Goal: Contribute content: Add original content to the website for others to see

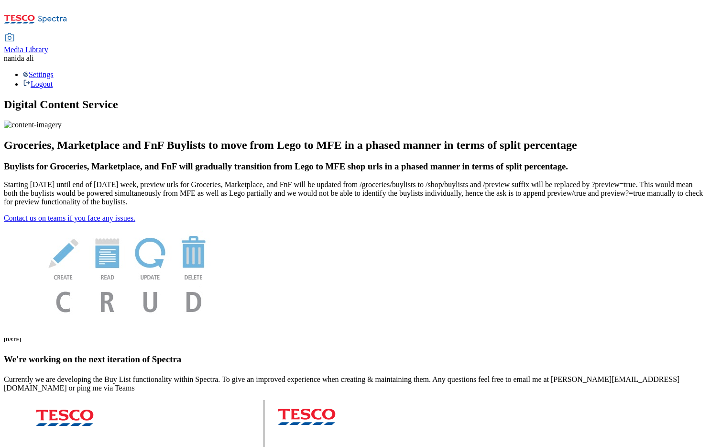
click at [48, 45] on span "Media Library" at bounding box center [26, 49] width 44 height 8
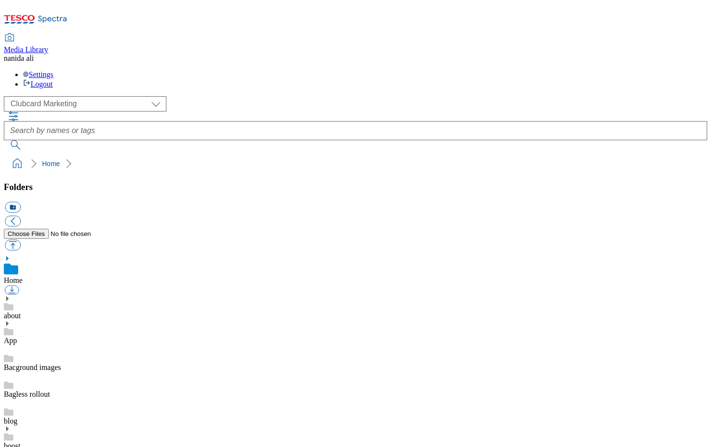
scroll to position [6, 0]
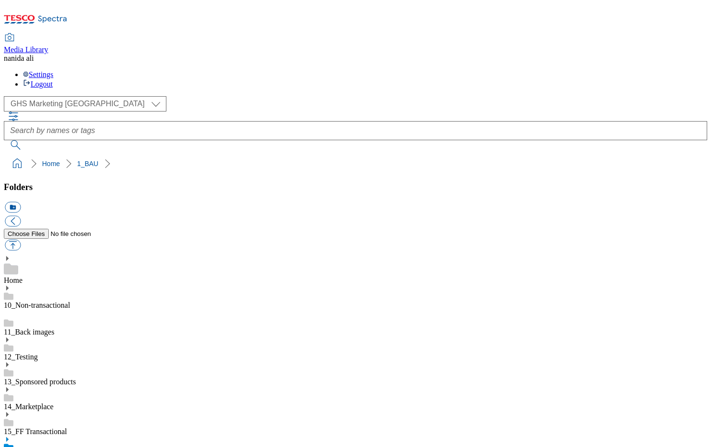
click at [9, 437] on use at bounding box center [7, 439] width 2 height 5
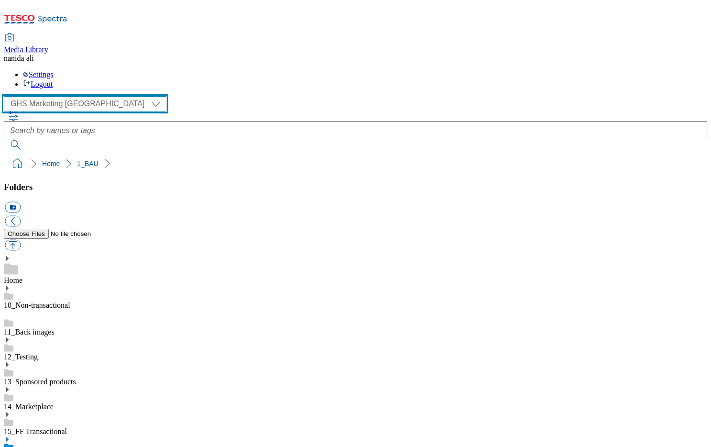
select select "flare-homepage"
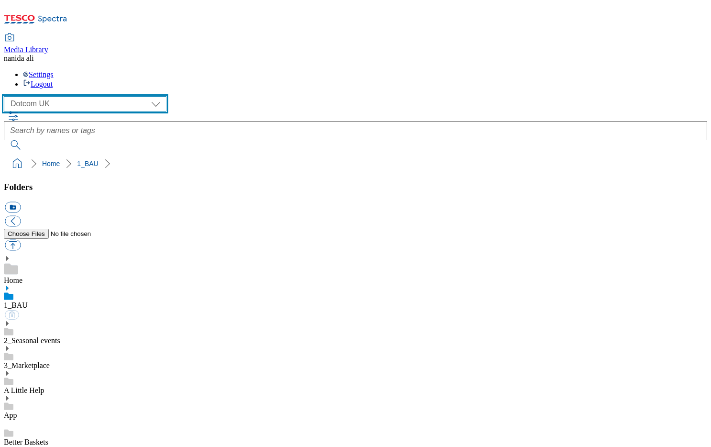
scroll to position [134, 0]
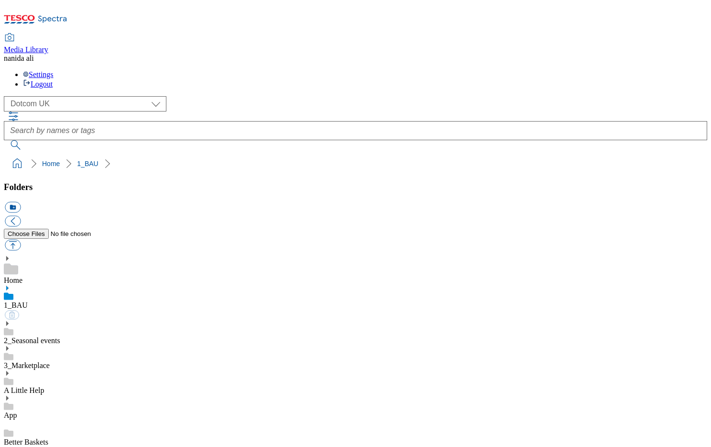
click at [11, 285] on div at bounding box center [7, 288] width 7 height 7
click at [11, 347] on icon at bounding box center [7, 350] width 7 height 7
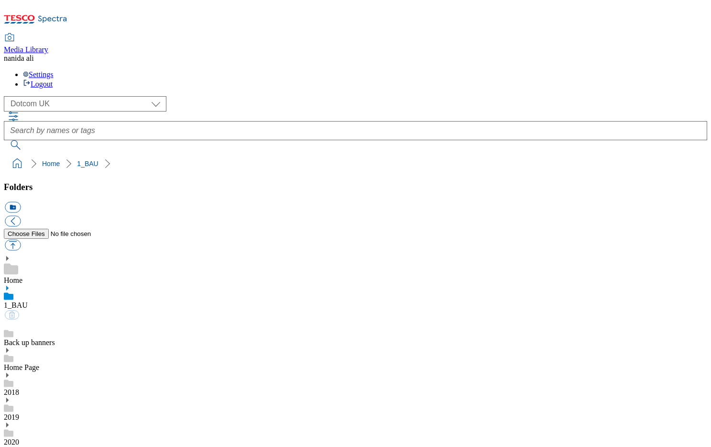
scroll to position [525, 0]
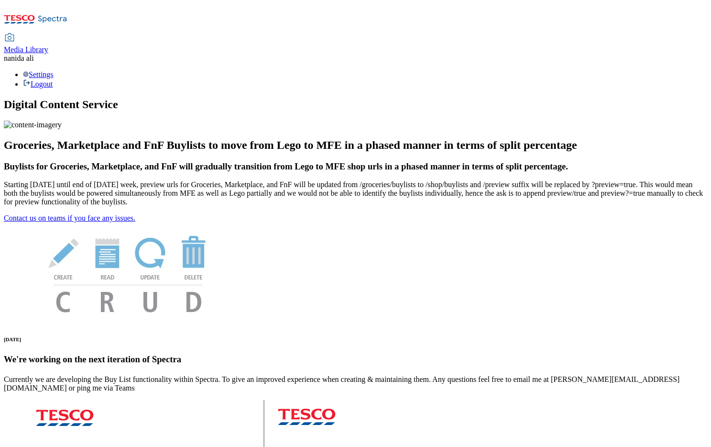
click at [48, 45] on span "Media Library" at bounding box center [26, 49] width 44 height 8
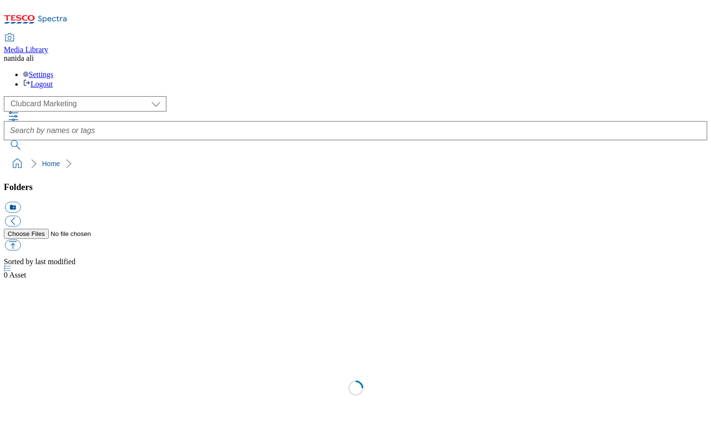
scroll to position [1, 0]
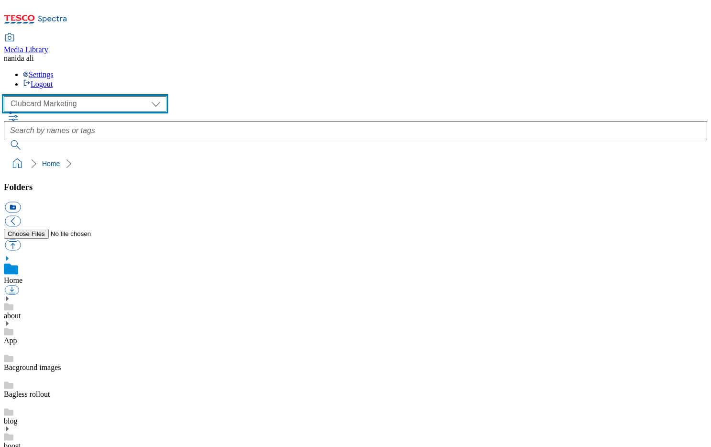
select select "flare-homepage"
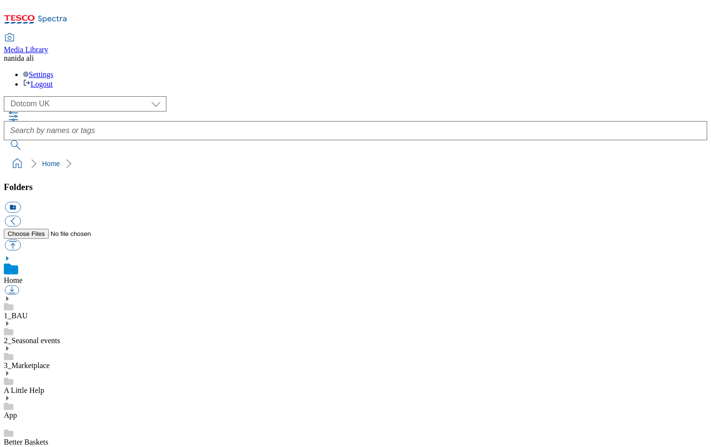
click at [9, 296] on use at bounding box center [7, 298] width 2 height 5
click at [11, 347] on icon at bounding box center [7, 350] width 7 height 7
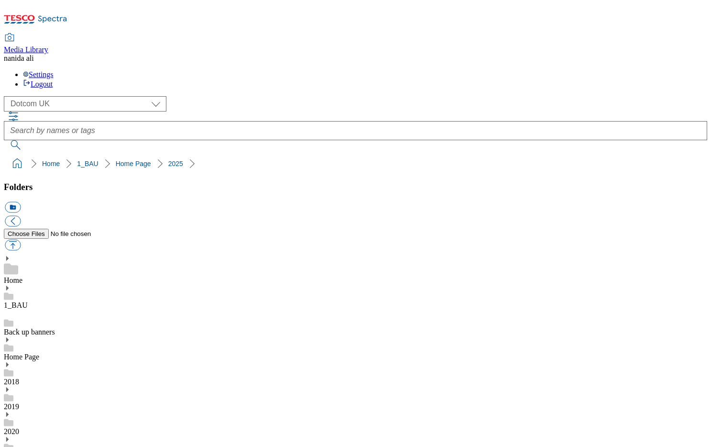
scroll to position [168, 0]
click at [21, 202] on button "icon_new_folder" at bounding box center [13, 207] width 16 height 11
type input "2530"
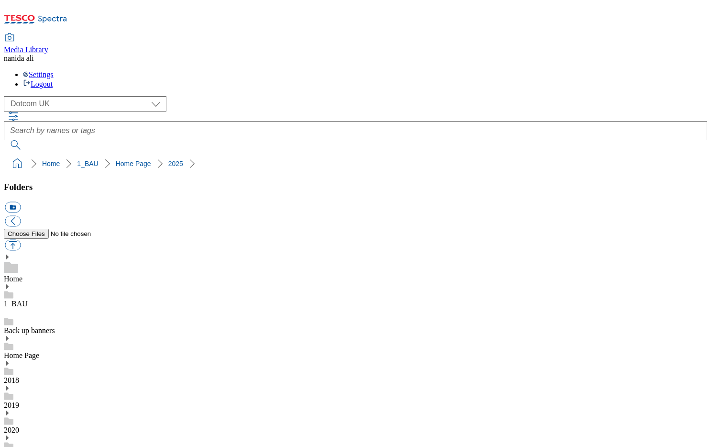
click at [21, 240] on button "button" at bounding box center [13, 245] width 16 height 11
type input "C:\fakepath\2530-DC_Row1_F&F.jpg"
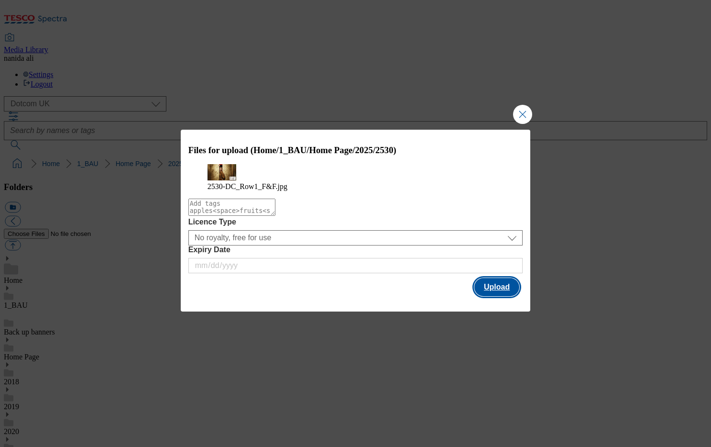
click at [510, 296] on button "Upload" at bounding box center [497, 287] width 45 height 18
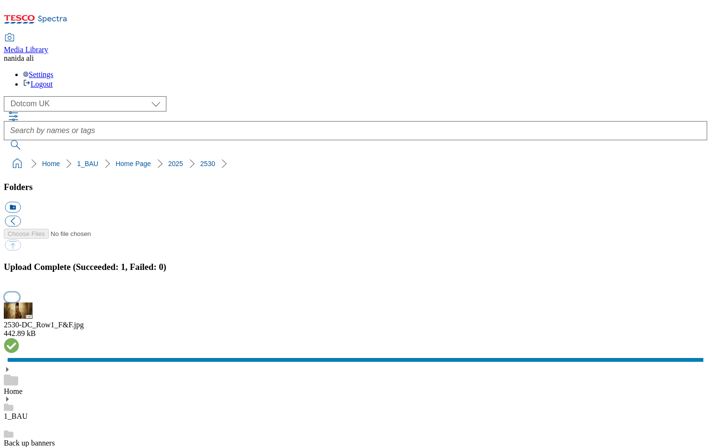
click at [19, 292] on button "button" at bounding box center [12, 296] width 14 height 9
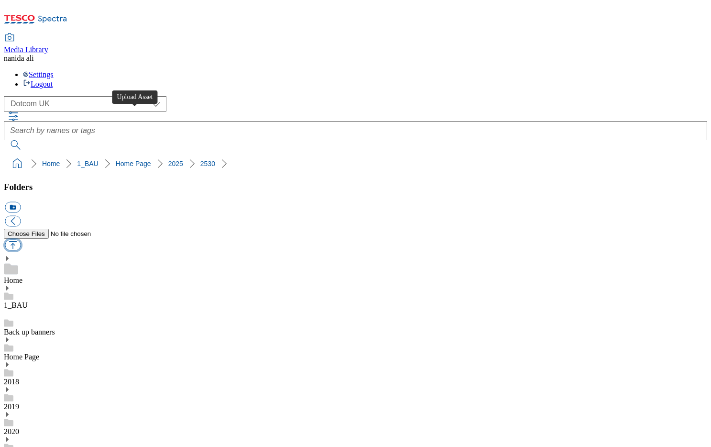
click at [21, 240] on button "button" at bounding box center [13, 245] width 16 height 11
type input "C:\fakepath\2530-DC_Row_ChristmasPOS.jpg"
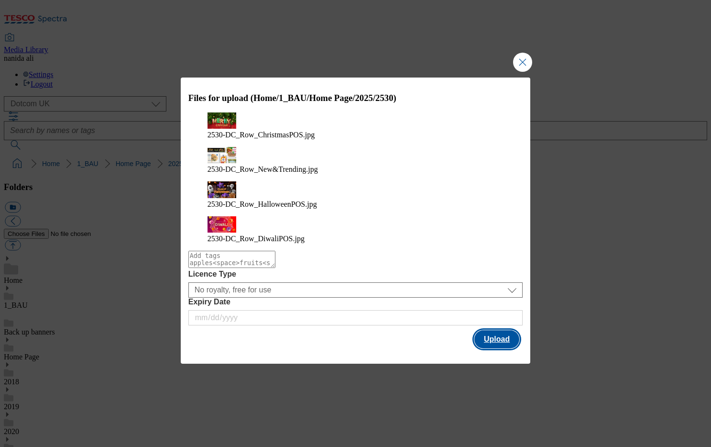
click at [490, 330] on button "Upload" at bounding box center [497, 339] width 45 height 18
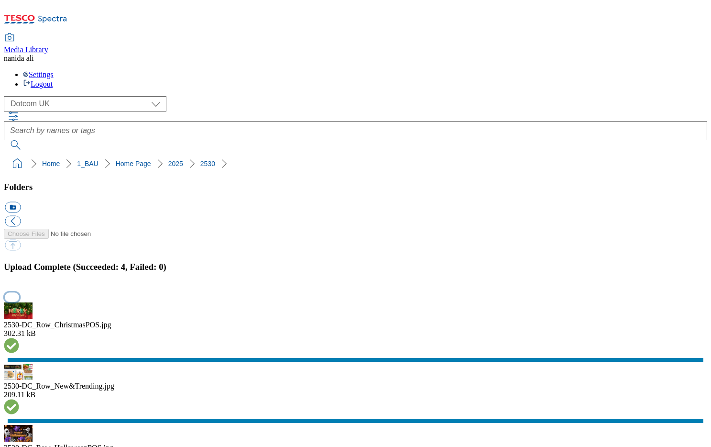
click at [19, 292] on button "button" at bounding box center [12, 296] width 14 height 9
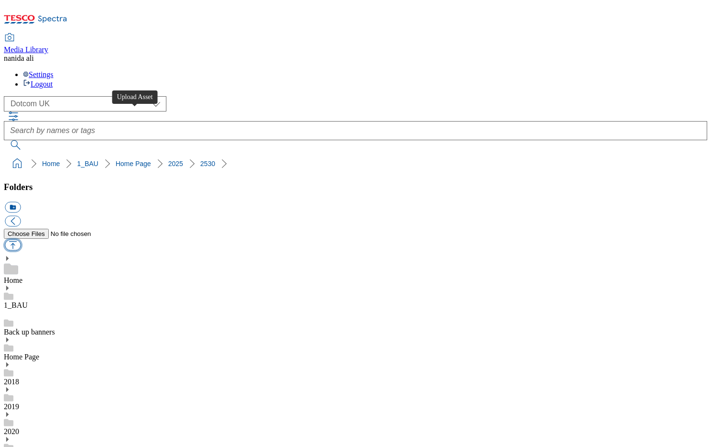
click at [21, 240] on button "button" at bounding box center [13, 245] width 16 height 11
type input "C:\fakepath\2530-DC_Row5_TescoBank.jpg"
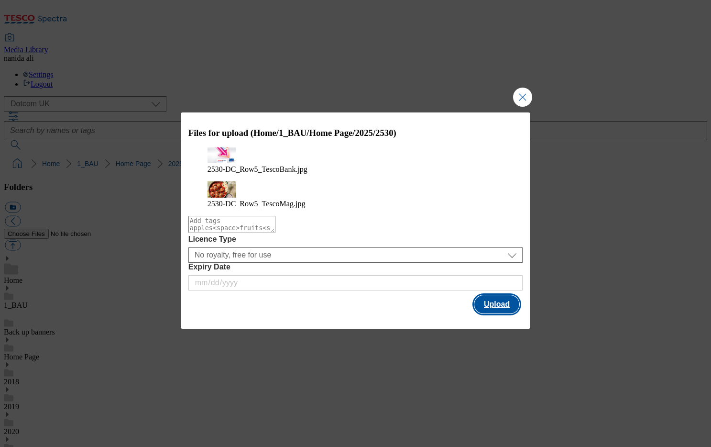
click at [494, 295] on button "Upload" at bounding box center [497, 304] width 45 height 18
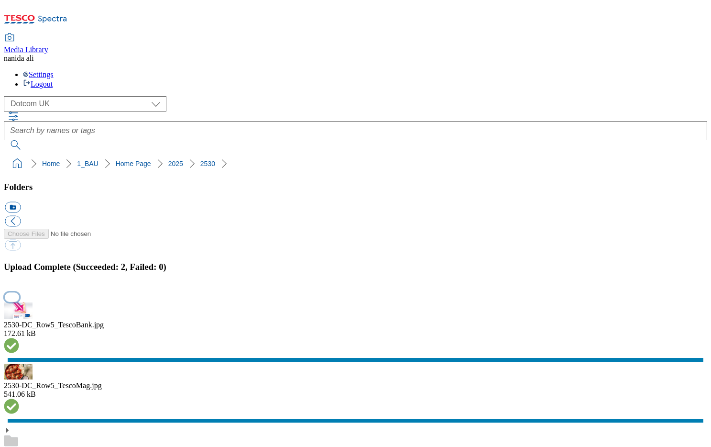
click at [19, 292] on button "button" at bounding box center [12, 296] width 14 height 9
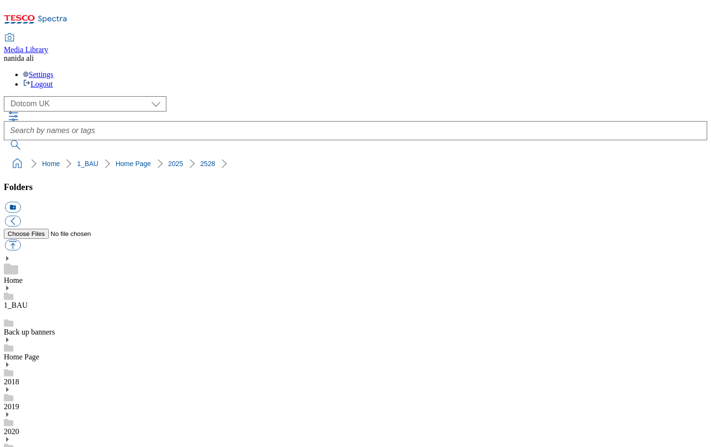
scroll to position [216, 0]
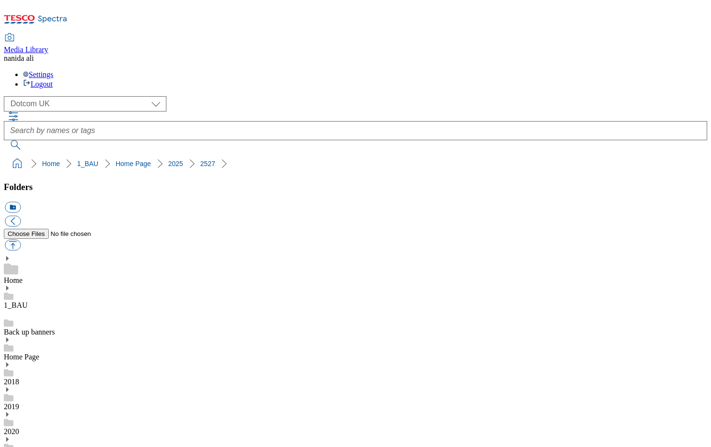
scroll to position [475, 0]
click at [61, 436] on div "1_BAU" at bounding box center [356, 448] width 704 height 25
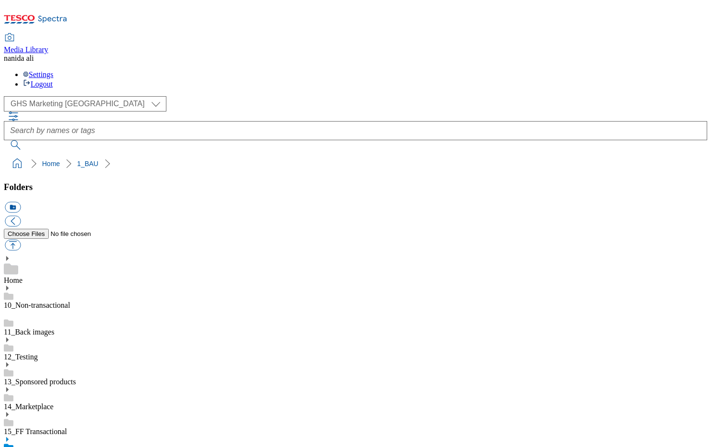
scroll to position [829, 0]
click at [11, 436] on icon at bounding box center [7, 439] width 7 height 7
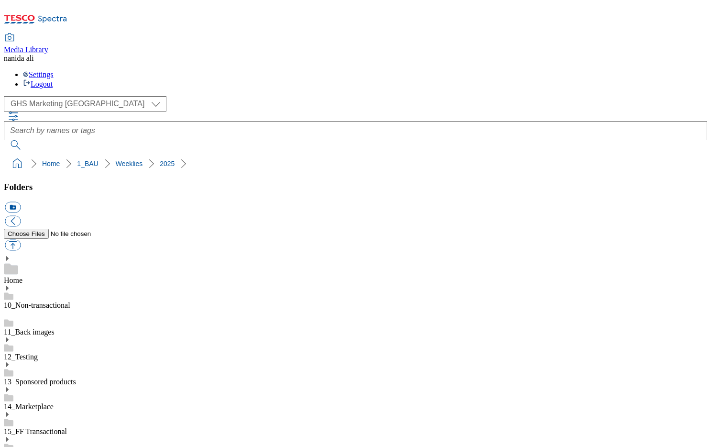
scroll to position [274, 0]
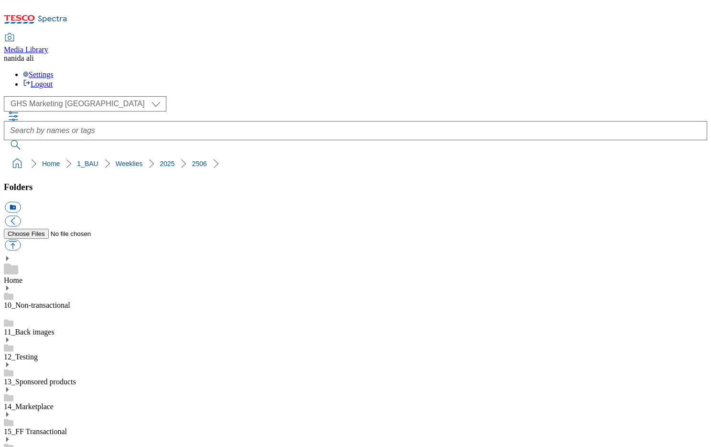
click at [11, 436] on icon at bounding box center [7, 439] width 7 height 7
click at [11, 386] on icon at bounding box center [7, 389] width 7 height 7
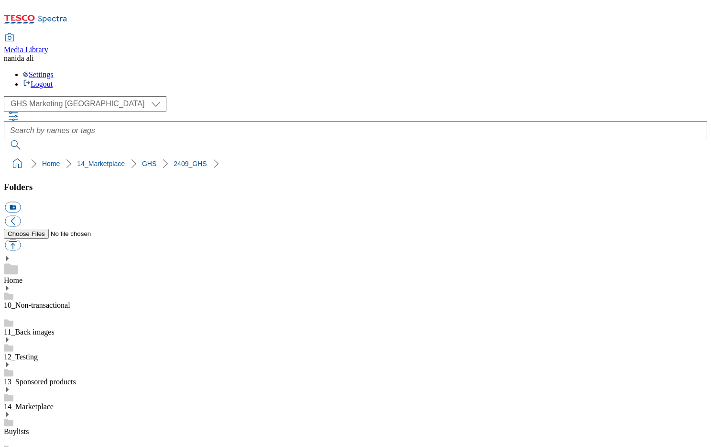
scroll to position [69, 0]
click at [39, 353] on link "Home Page" at bounding box center [21, 357] width 35 height 8
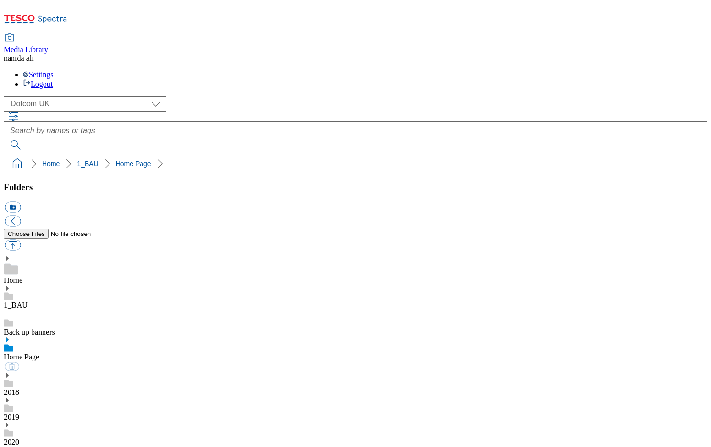
click at [9, 337] on use at bounding box center [7, 339] width 2 height 5
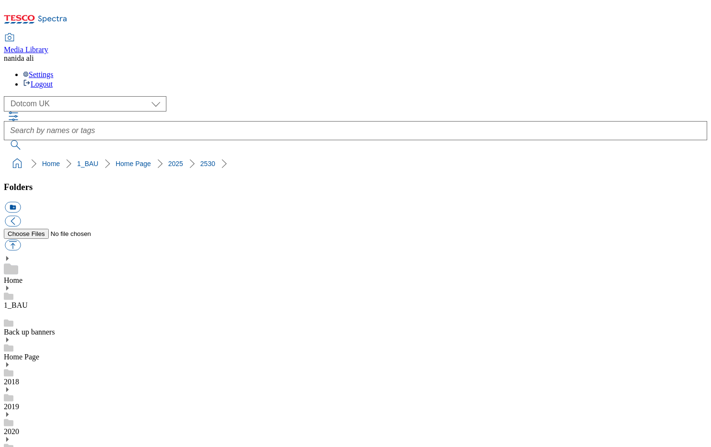
click at [54, 402] on link "14_Marketplace" at bounding box center [29, 406] width 50 height 8
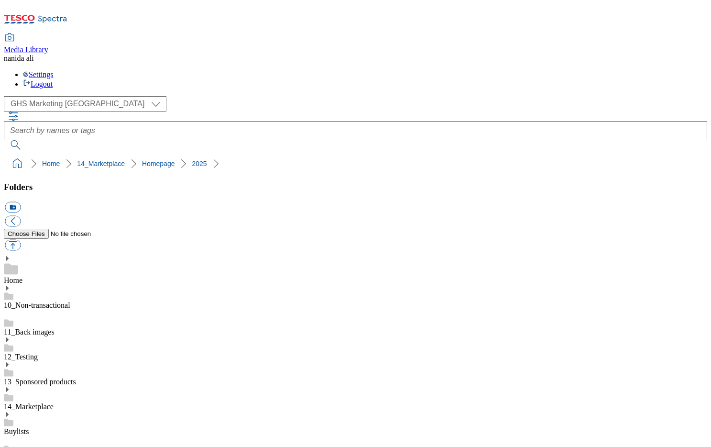
scroll to position [829, 0]
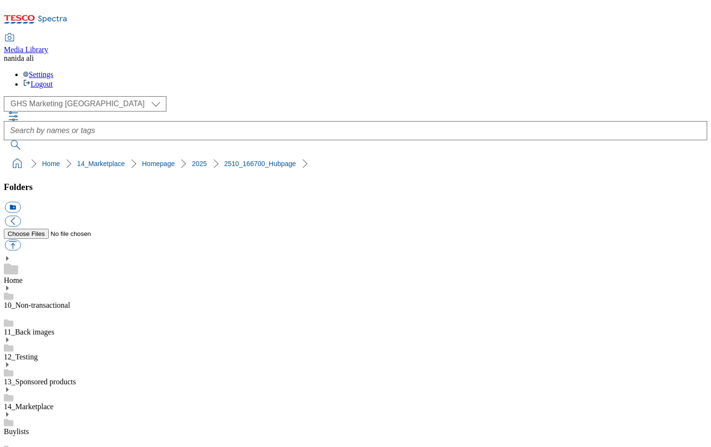
scroll to position [216, 0]
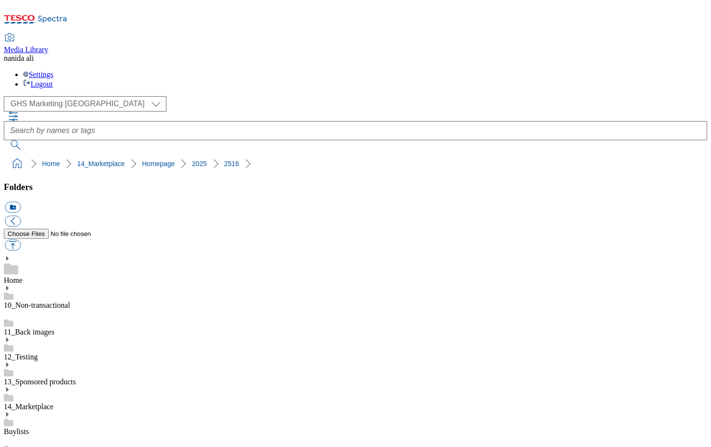
scroll to position [216, 0]
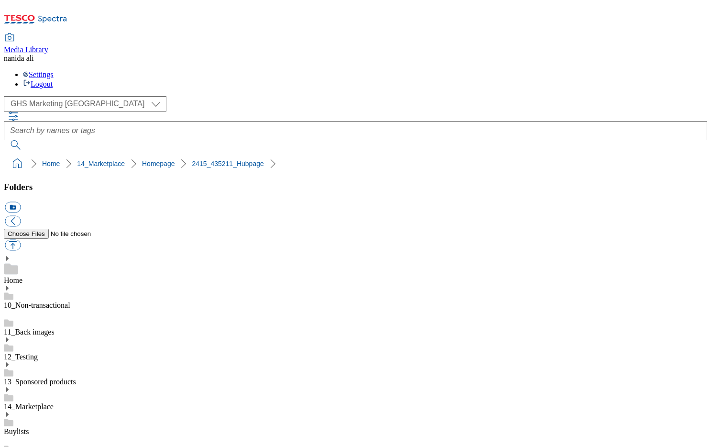
scroll to position [540, 0]
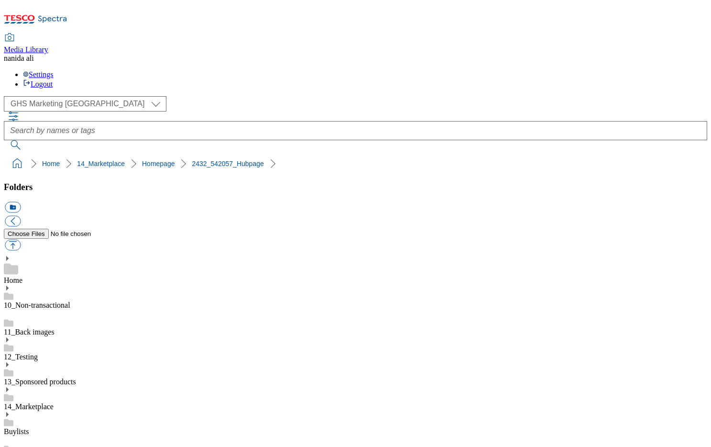
scroll to position [829, 0]
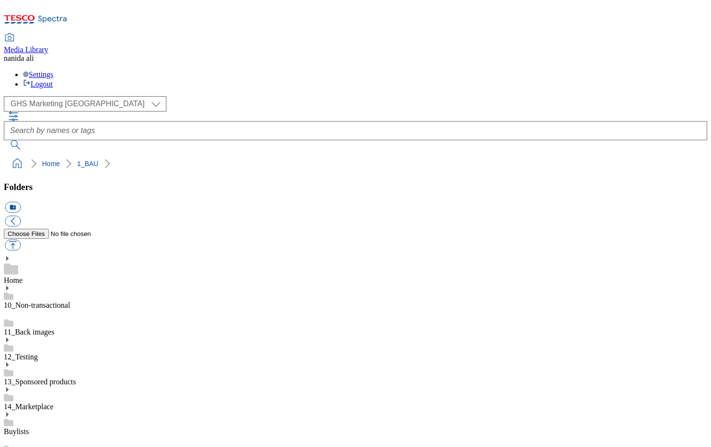
scroll to position [829, 0]
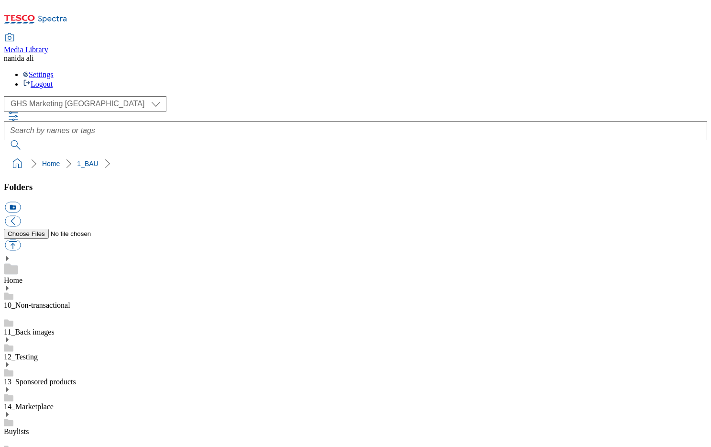
scroll to position [0, 0]
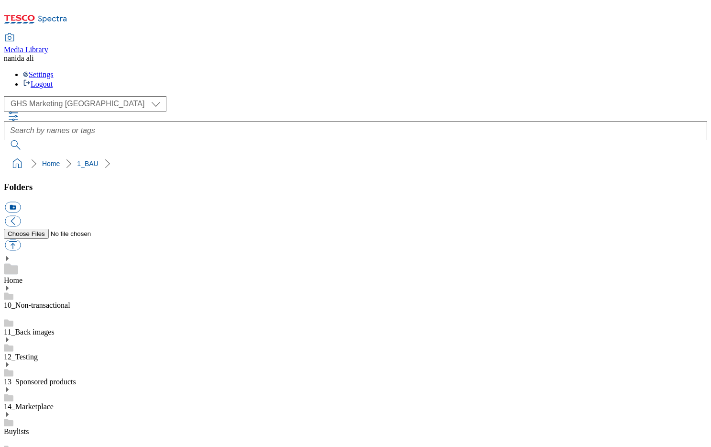
click at [29, 427] on link "Buylists" at bounding box center [16, 431] width 25 height 8
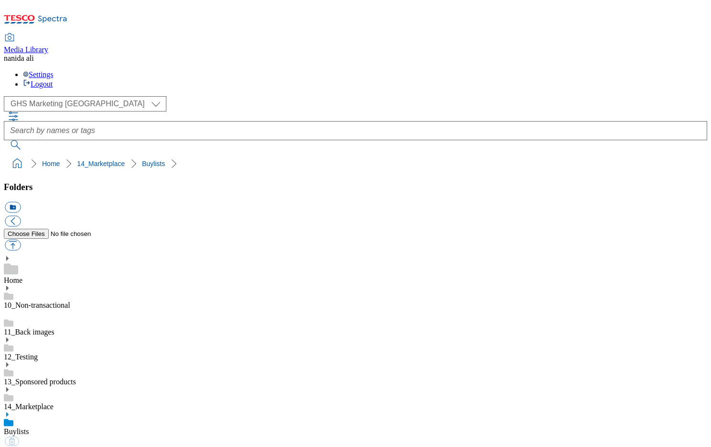
scroll to position [0, 0]
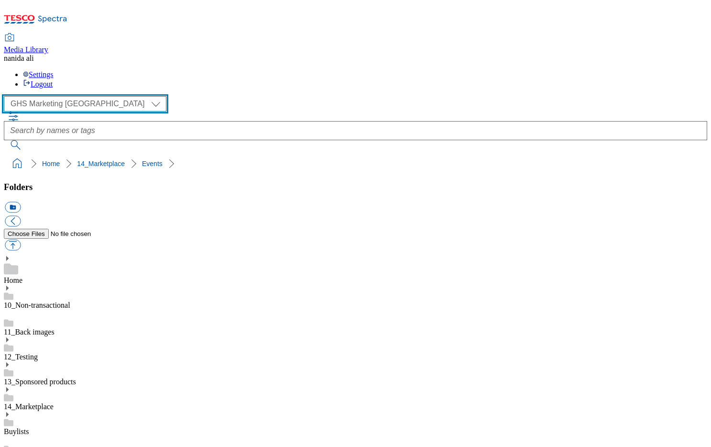
select select "flare-homepage"
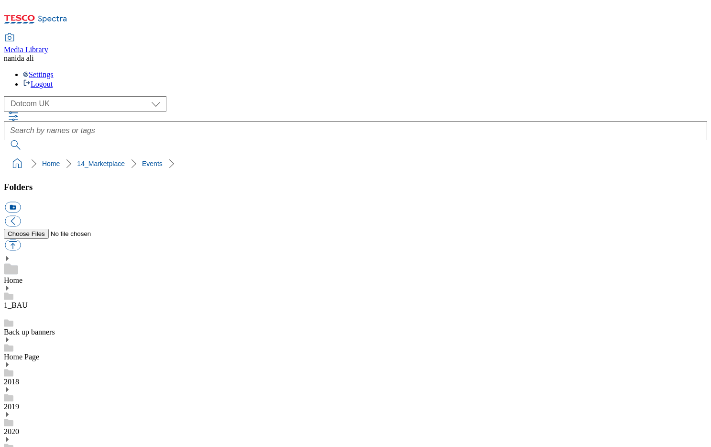
click at [39, 353] on link "Home Page" at bounding box center [21, 357] width 35 height 8
click at [34, 336] on div "Home Page" at bounding box center [356, 353] width 704 height 35
click at [11, 336] on icon at bounding box center [7, 339] width 7 height 7
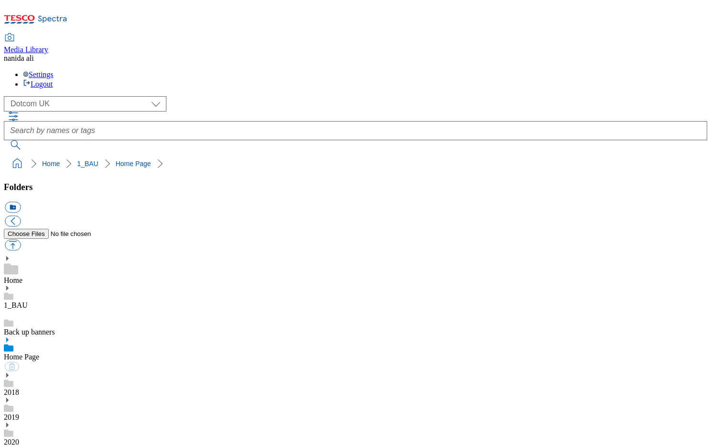
drag, startPoint x: 4, startPoint y: 85, endPoint x: 179, endPoint y: 88, distance: 175.1
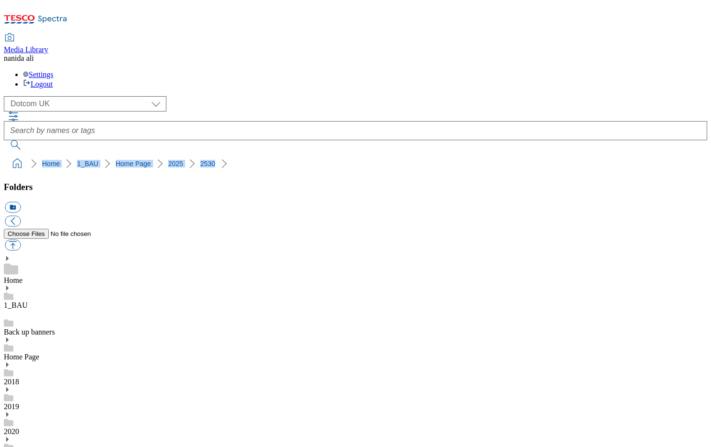
click at [179, 155] on nav "Home 1_BAU Home Page 2025 2530" at bounding box center [356, 164] width 704 height 18
copy ol "Home 1_BAU Home Page 2025 2530"
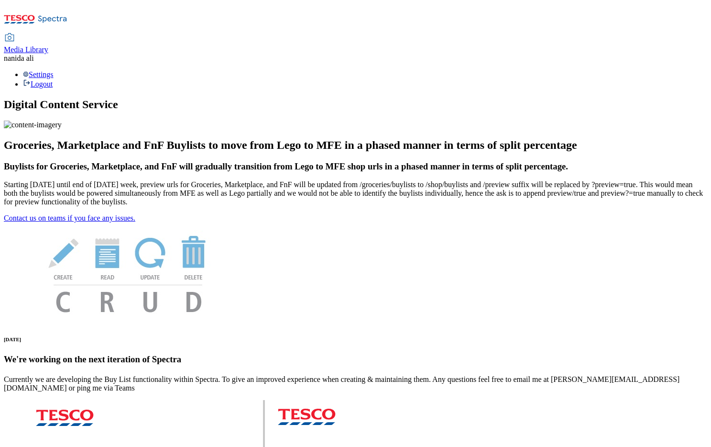
click at [48, 45] on span "Media Library" at bounding box center [26, 49] width 44 height 8
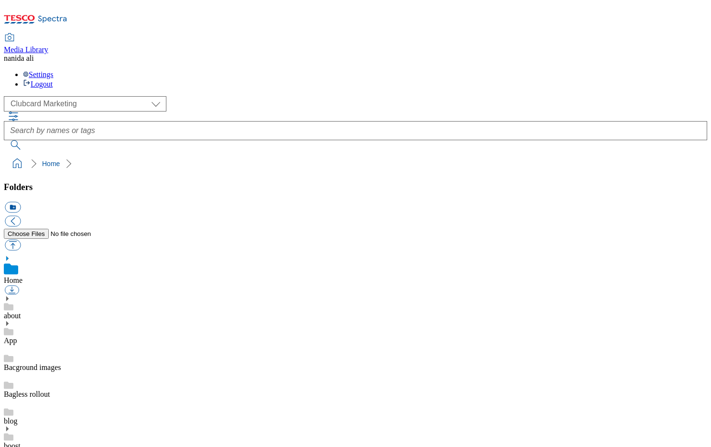
scroll to position [6, 0]
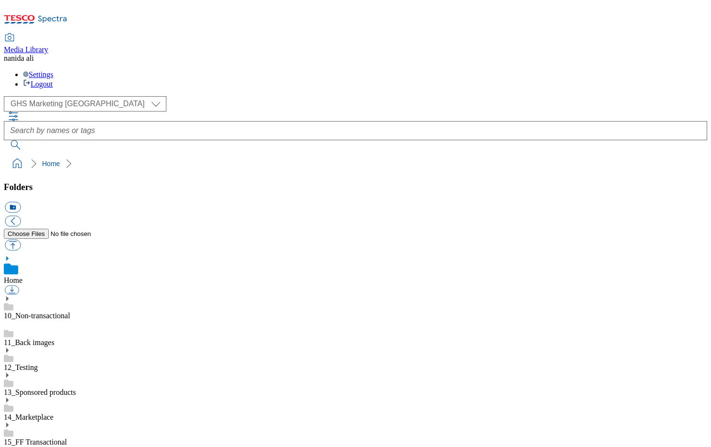
click at [9, 296] on use at bounding box center [7, 298] width 2 height 5
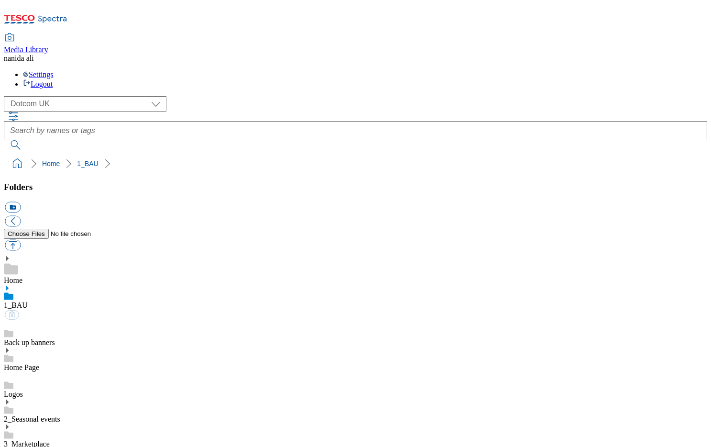
click at [9, 400] on use at bounding box center [7, 402] width 2 height 5
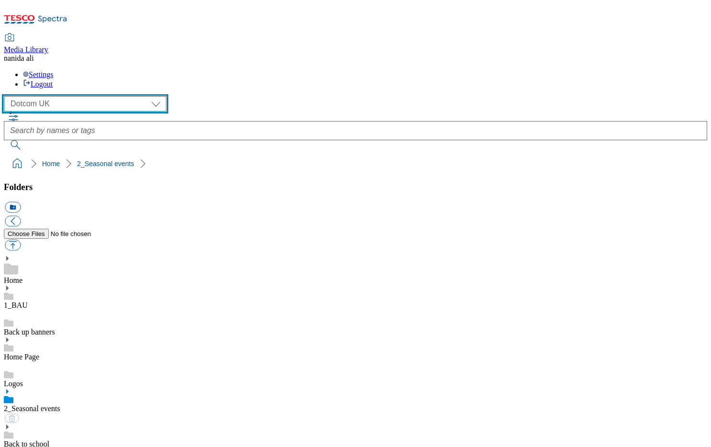
select select "flare-ghs-mktg"
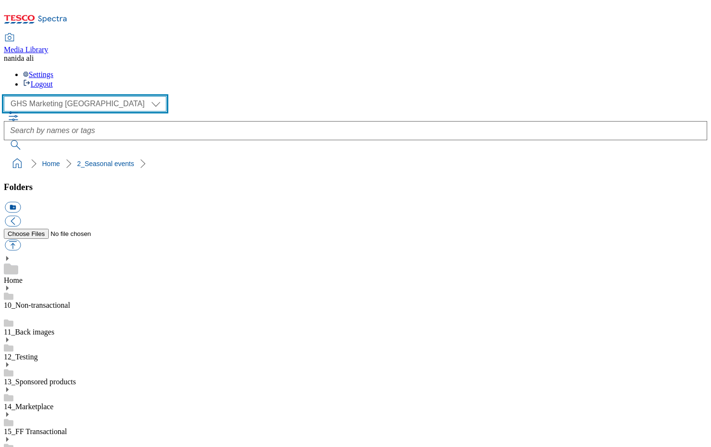
scroll to position [525, 0]
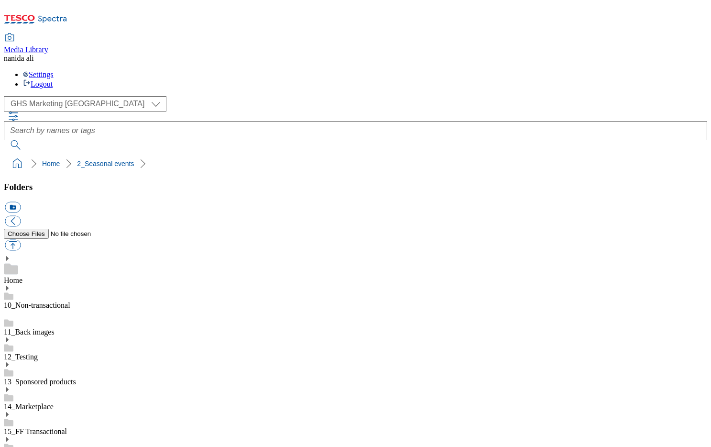
click at [21, 202] on button "icon_new_folder" at bounding box center [13, 207] width 16 height 11
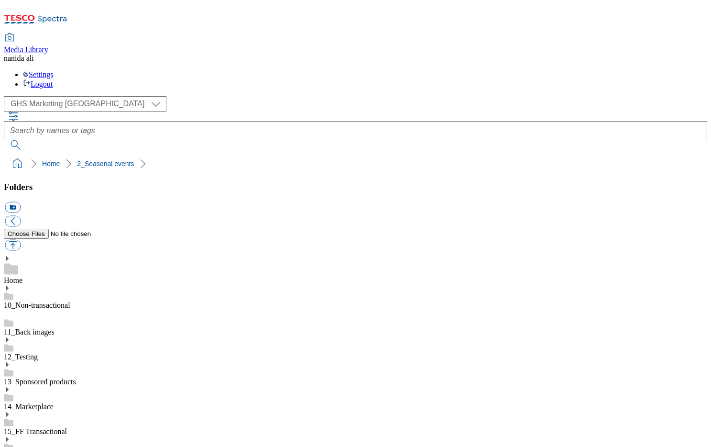
type input "[DEMOGRAPHIC_DATA] New year"
click at [21, 202] on button "icon_new_folder" at bounding box center [13, 207] width 16 height 11
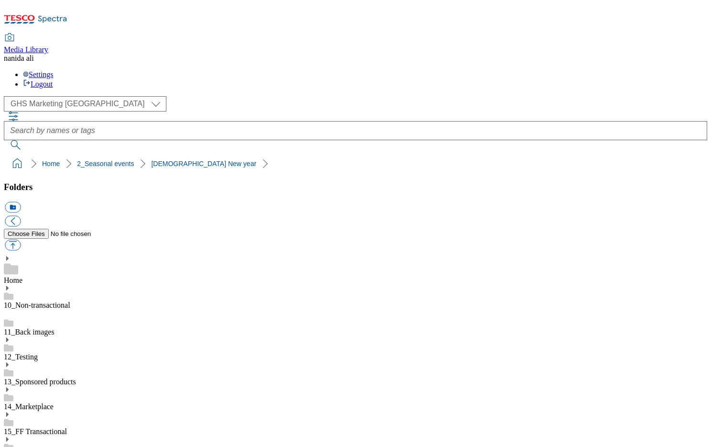
type input "Buylist"
click at [21, 240] on button "button" at bounding box center [13, 245] width 16 height 11
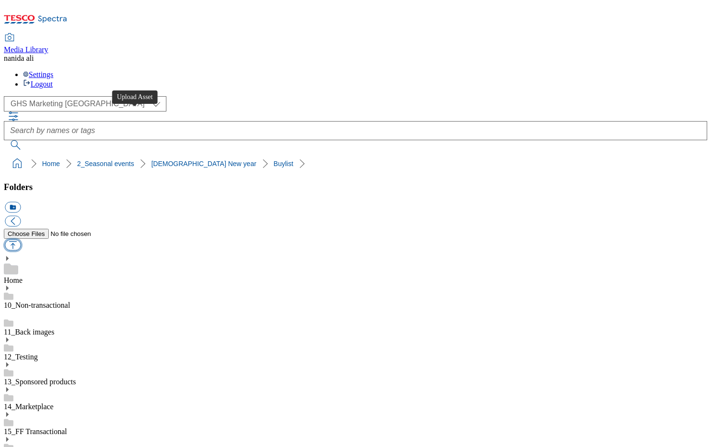
type input "C:\fakepath\2529-GHS-BLthumb-[DEMOGRAPHIC_DATA] new year.jpg"
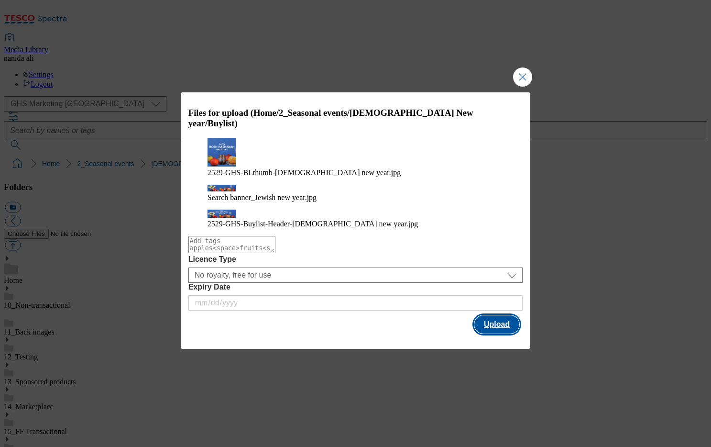
click at [504, 315] on button "Upload" at bounding box center [497, 324] width 45 height 18
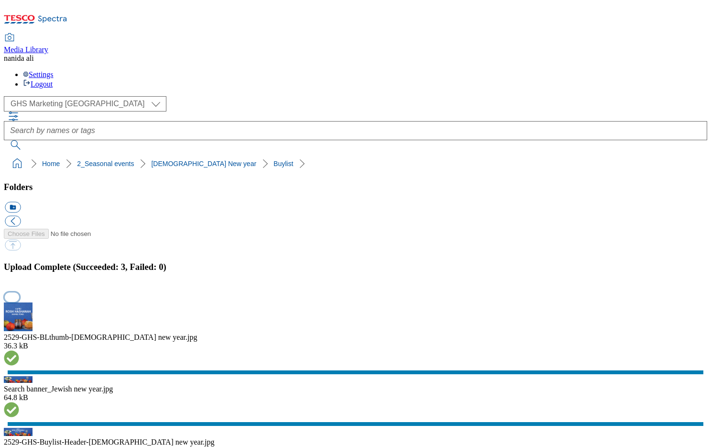
click at [19, 292] on button "button" at bounding box center [12, 296] width 14 height 9
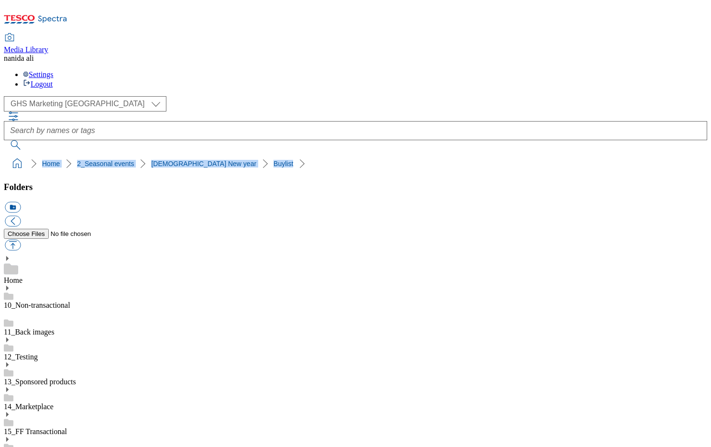
drag, startPoint x: 2, startPoint y: 85, endPoint x: 247, endPoint y: 89, distance: 245.0
click at [247, 155] on nav "Home 2_Seasonal events [DEMOGRAPHIC_DATA] New year Buylist" at bounding box center [356, 164] width 704 height 18
copy ol "Home 2_Seasonal events [DEMOGRAPHIC_DATA] New year Buylist"
